Goal: Information Seeking & Learning: Find specific fact

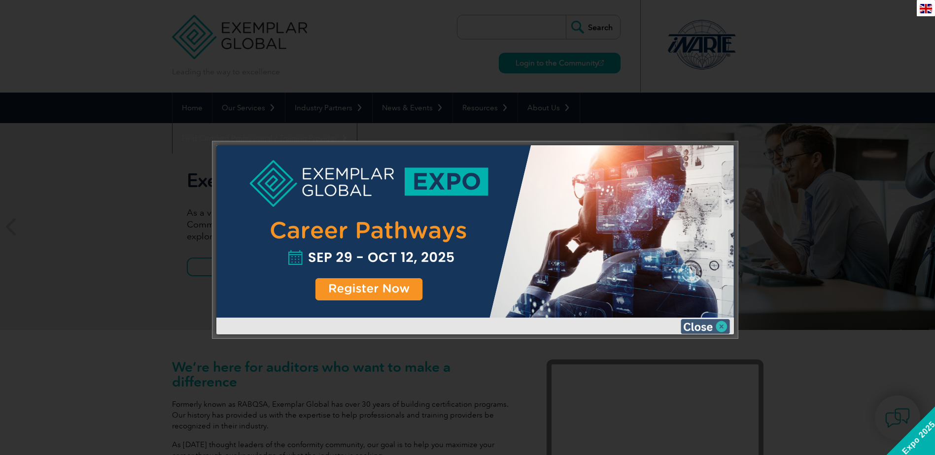
click at [713, 326] on img at bounding box center [704, 326] width 49 height 15
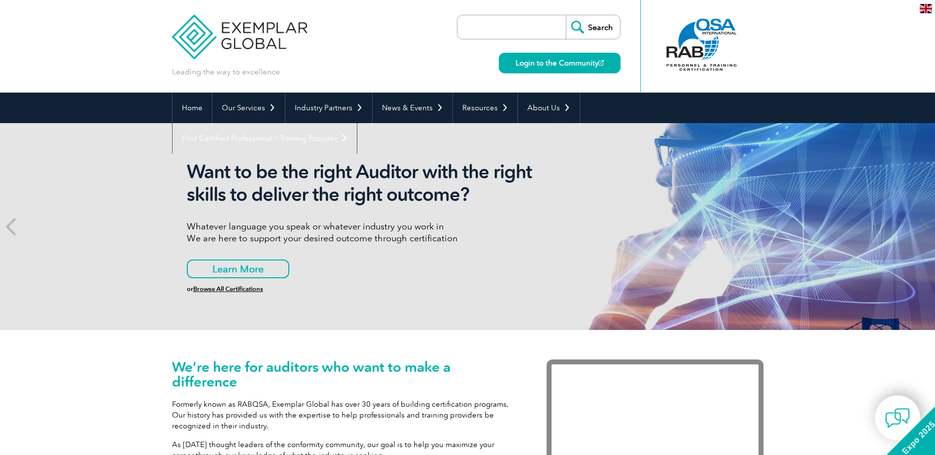
click at [500, 26] on input "search" at bounding box center [513, 27] width 103 height 24
type input "albury"
click at [566, 15] on input "Search" at bounding box center [593, 27] width 54 height 24
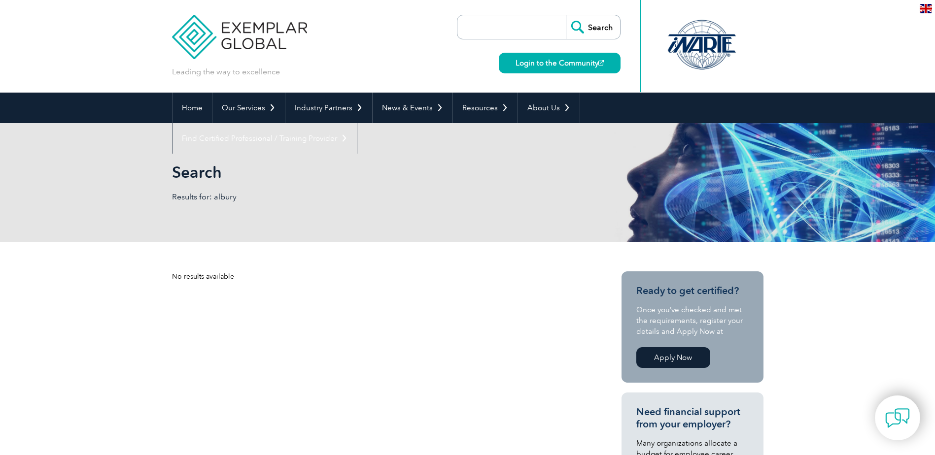
click at [488, 28] on input "search" at bounding box center [513, 27] width 103 height 24
type input "wodonga"
click at [566, 15] on input "Search" at bounding box center [593, 27] width 54 height 24
